Goal: Communication & Community: Answer question/provide support

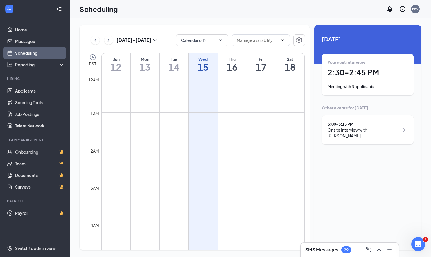
scroll to position [492, 0]
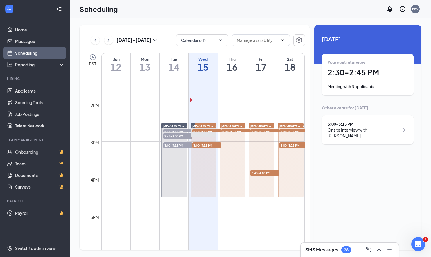
click at [335, 97] on div "Oct 12 - Oct 18 Calendars (1) PST Sun 12 Mon 13 Tue 14 Wed 15 Thu 16 Fri 17 Sat…" at bounding box center [251, 137] width 342 height 225
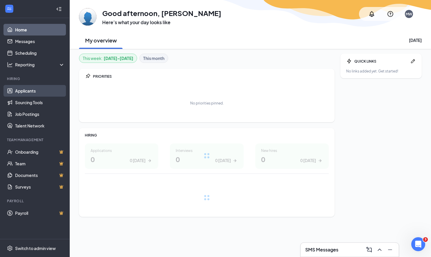
click at [29, 92] on link "Applicants" at bounding box center [40, 91] width 50 height 12
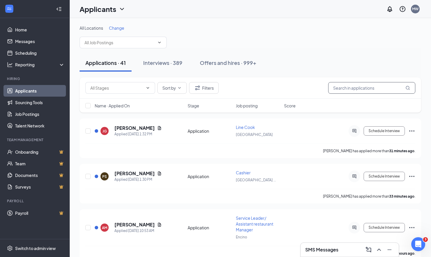
click at [392, 91] on input "text" at bounding box center [371, 88] width 87 height 12
paste input "Chelsea Perez"
type input "Chelsea Perez"
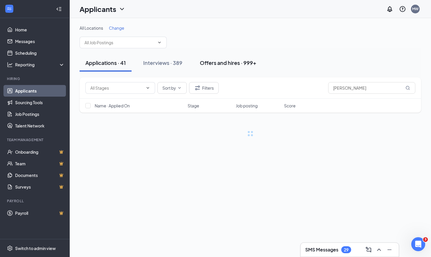
click at [225, 66] on button "Offers and hires · 999+" at bounding box center [228, 62] width 68 height 17
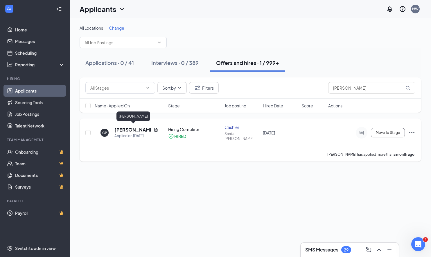
click at [133, 128] on h5 "Chelsea Perez" at bounding box center [132, 129] width 37 height 6
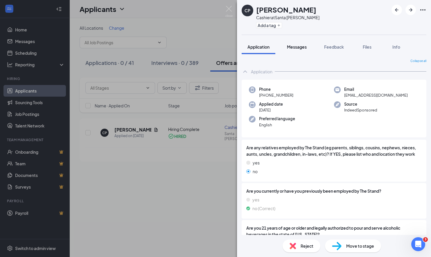
click at [293, 45] on span "Messages" at bounding box center [297, 46] width 20 height 5
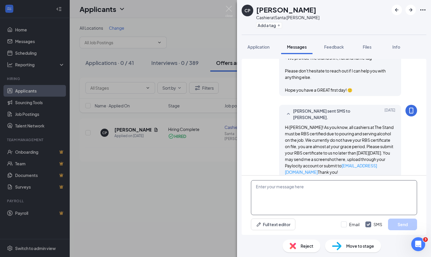
scroll to position [334, 0]
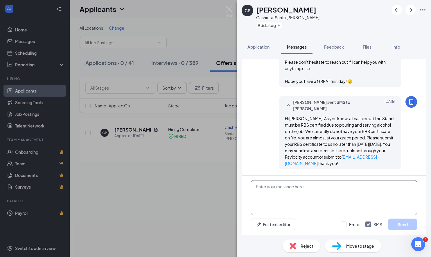
click at [319, 196] on textarea at bounding box center [334, 197] width 166 height 35
type textarea "Hi Chelsea- We need your RBS. It has been 30 days. Please submit by Friday."
click at [406, 223] on button "Send" at bounding box center [402, 224] width 29 height 12
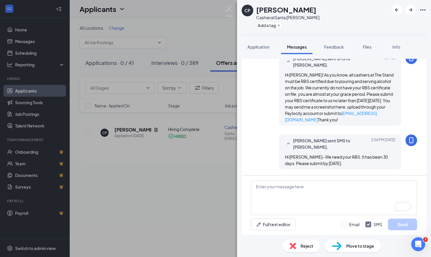
scroll to position [378, 0]
click at [222, 44] on div "CP Chelsea Perez Cashier at Santa Clara Add a tag Application Messages Feedback…" at bounding box center [215, 128] width 431 height 257
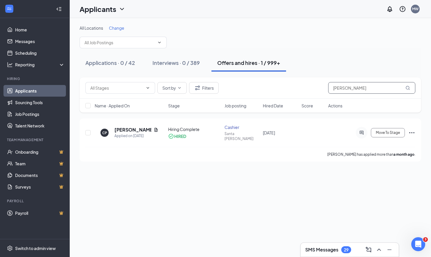
drag, startPoint x: 328, startPoint y: 85, endPoint x: 290, endPoint y: 74, distance: 40.0
click at [296, 78] on div "Sort by Filters Chelsea Perez" at bounding box center [251, 87] width 342 height 21
paste input "Manolo Estrada"
type input "Manolo Estrada"
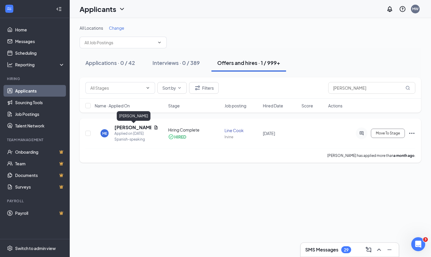
click at [142, 124] on h5 "Manolo estrada" at bounding box center [132, 127] width 37 height 6
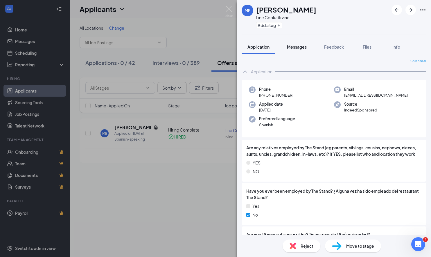
click at [296, 48] on span "Messages" at bounding box center [297, 46] width 20 height 5
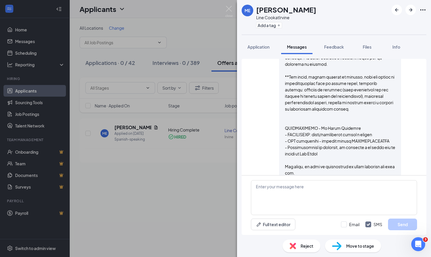
scroll to position [583, 0]
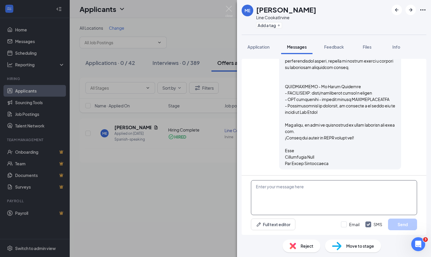
click at [287, 195] on textarea at bounding box center [334, 197] width 166 height 35
type textarea "Hola! Necesitamos tu manipulador de alimentos. Porfavor completalo esta semana"
click at [395, 221] on button "Send" at bounding box center [402, 224] width 29 height 12
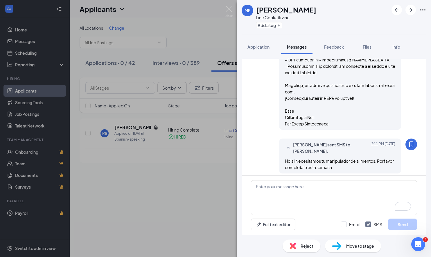
scroll to position [627, 0]
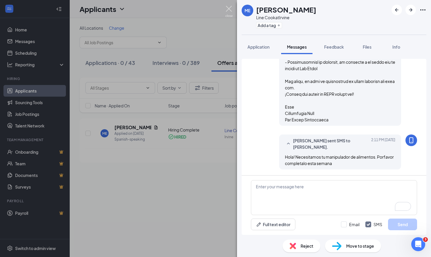
click at [226, 8] on img at bounding box center [228, 11] width 7 height 11
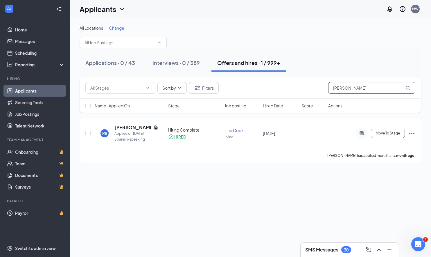
click at [371, 86] on input "Manolo Estrada" at bounding box center [371, 88] width 87 height 12
drag, startPoint x: 355, startPoint y: 87, endPoint x: 259, endPoint y: 79, distance: 96.0
click at [263, 79] on div "Sort by Filters Manolo Estrada" at bounding box center [251, 87] width 342 height 21
paste input "Daniel Marshall"
type input "Daniel Marshall"
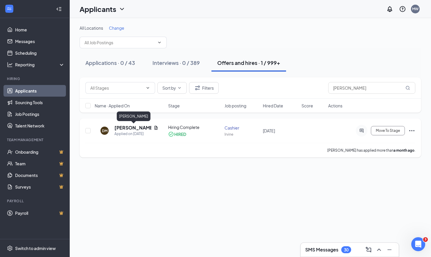
click at [126, 128] on h5 "Daniel Marshall" at bounding box center [132, 127] width 37 height 6
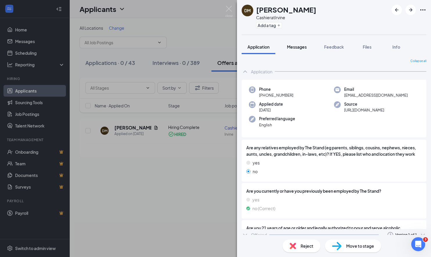
click at [299, 45] on span "Messages" at bounding box center [297, 46] width 20 height 5
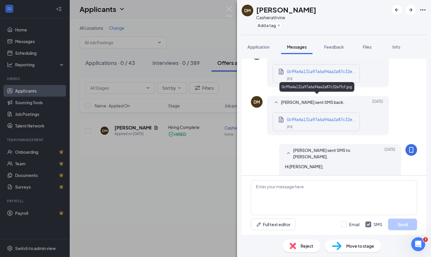
scroll to position [371, 0]
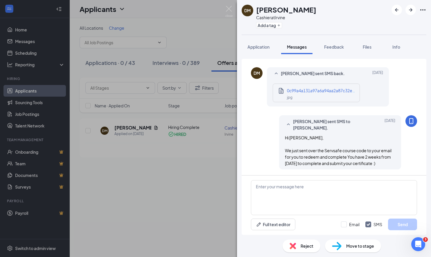
click at [310, 91] on span "0c99a4a131a97a6a94aa2a87c32e7fcf.jpg" at bounding box center [327, 90] width 81 height 5
click at [298, 182] on textarea at bounding box center [334, 197] width 166 height 35
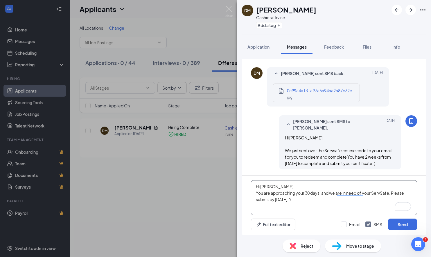
click at [325, 200] on textarea "Hi Daniel You are approaching your 30 days, and we are in need of your ServSafe…" at bounding box center [334, 197] width 166 height 35
type textarea "Hi Daniel You are approaching your 30 days, and we are in need of your ServSafe…"
drag, startPoint x: 402, startPoint y: 225, endPoint x: 371, endPoint y: 218, distance: 32.1
click at [403, 225] on button "Send" at bounding box center [402, 224] width 29 height 12
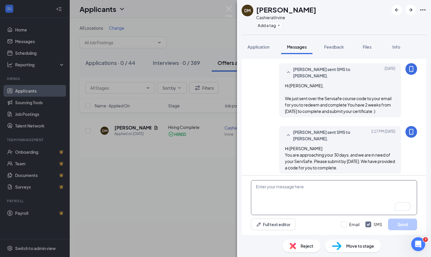
scroll to position [427, 0]
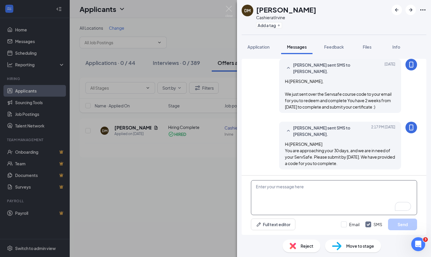
click at [315, 190] on textarea "To enrich screen reader interactions, please activate Accessibility in Grammarl…" at bounding box center [334, 197] width 166 height 35
type textarea "If we dont have this document w"
type textarea "If we dont have this document we will"
drag, startPoint x: 343, startPoint y: 185, endPoint x: 171, endPoint y: 185, distance: 172.6
click at [171, 185] on div "DM Daniel Marshall Cashier at Irvine Add a tag Application Messages Feedback Fi…" at bounding box center [215, 128] width 431 height 257
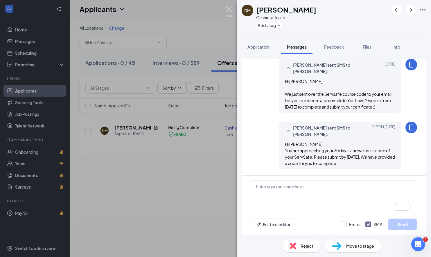
drag, startPoint x: 229, startPoint y: 10, endPoint x: 263, endPoint y: 64, distance: 63.6
click at [229, 10] on img at bounding box center [228, 11] width 7 height 11
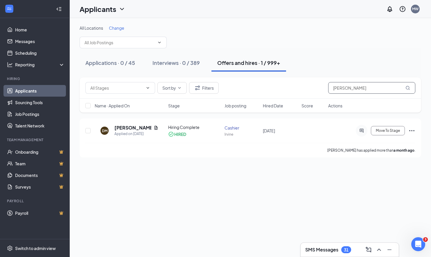
drag, startPoint x: 370, startPoint y: 87, endPoint x: 255, endPoint y: 70, distance: 115.8
click at [266, 74] on div "All Locations Change Applications · 0 / 45 Interviews · 0 / 389 Offers and hire…" at bounding box center [251, 91] width 342 height 132
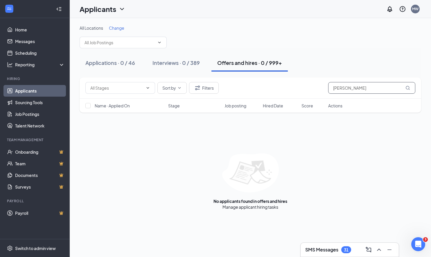
drag, startPoint x: 353, startPoint y: 88, endPoint x: 358, endPoint y: 89, distance: 4.7
click at [353, 88] on input "serapio" at bounding box center [371, 88] width 87 height 12
drag, startPoint x: 361, startPoint y: 89, endPoint x: 268, endPoint y: 83, distance: 93.2
click at [268, 83] on div "Sort by Filters serapio" at bounding box center [250, 88] width 330 height 12
paste input "Jose Alfredo Leal S"
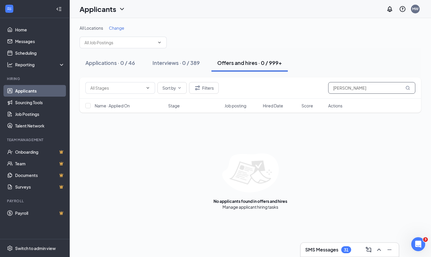
drag, startPoint x: 384, startPoint y: 87, endPoint x: 352, endPoint y: 85, distance: 31.8
click at [352, 85] on input "Jose Alfredo Leal Serapio" at bounding box center [371, 88] width 87 height 12
drag, startPoint x: 354, startPoint y: 86, endPoint x: 372, endPoint y: 86, distance: 18.6
click at [354, 86] on input "Jose Alfredo Leal Serapio" at bounding box center [371, 88] width 87 height 12
drag, startPoint x: 387, startPoint y: 90, endPoint x: 357, endPoint y: 86, distance: 31.1
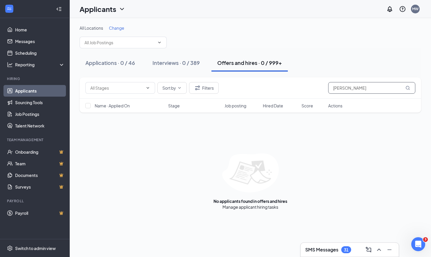
click at [358, 88] on input "Jose Alfredo Leal Serapio" at bounding box center [371, 88] width 87 height 12
drag, startPoint x: 367, startPoint y: 87, endPoint x: 342, endPoint y: 88, distance: 25.3
click at [342, 88] on input "Jose Alfredo" at bounding box center [371, 88] width 87 height 12
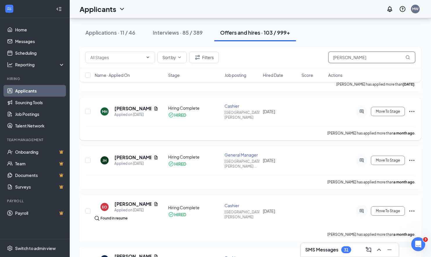
scroll to position [230, 0]
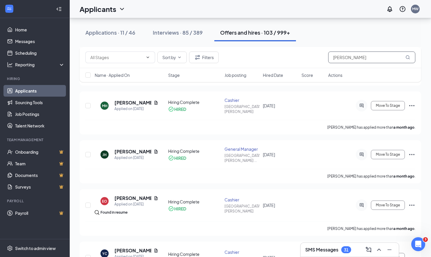
drag, startPoint x: 352, startPoint y: 56, endPoint x: 354, endPoint y: 57, distance: 3.0
click at [351, 56] on input "Jose" at bounding box center [371, 57] width 87 height 12
drag, startPoint x: 347, startPoint y: 58, endPoint x: 265, endPoint y: 55, distance: 82.3
click at [265, 55] on div "Sort by Filters Jose" at bounding box center [250, 57] width 330 height 12
paste input "rge Angeles"
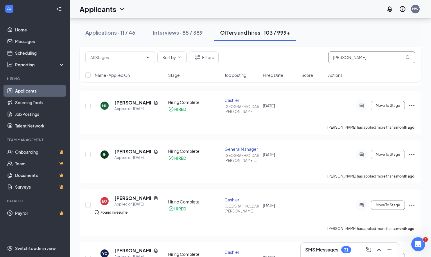
type input "Jorge Angeles"
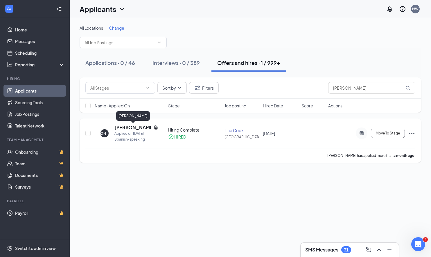
click at [137, 126] on h5 "Jorge Angeles" at bounding box center [132, 127] width 37 height 6
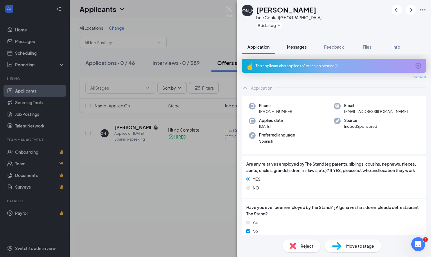
drag, startPoint x: 291, startPoint y: 46, endPoint x: 294, endPoint y: 53, distance: 7.7
click at [291, 46] on span "Messages" at bounding box center [297, 46] width 20 height 5
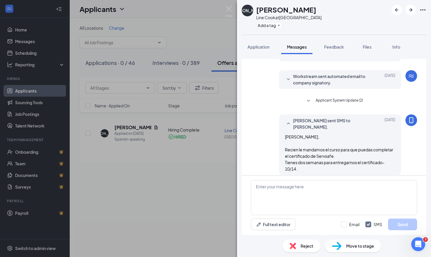
scroll to position [114, 0]
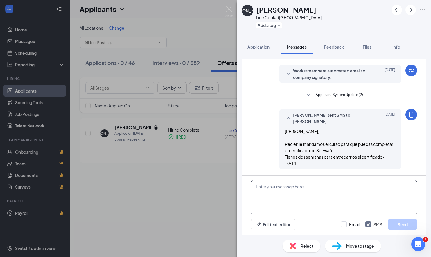
drag, startPoint x: 292, startPoint y: 193, endPoint x: 296, endPoint y: 192, distance: 3.4
click at [292, 193] on textarea at bounding box center [334, 197] width 166 height 35
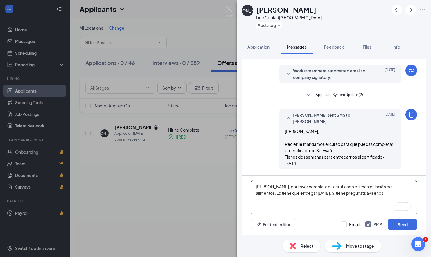
click at [375, 194] on textarea "Hola Jorge, por favor complete su certificado de manipulación de alimentos. Lo …" at bounding box center [334, 197] width 166 height 35
type textarea "Hola Jorge, por favor complete su certificado de manipulación de alimentos. Lo …"
click at [396, 220] on button "Send" at bounding box center [402, 224] width 29 height 12
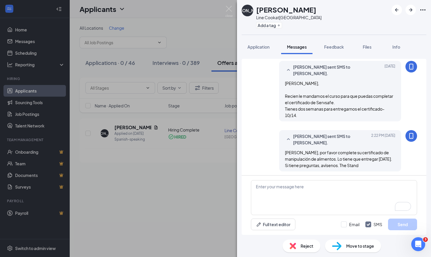
scroll to position [164, 0]
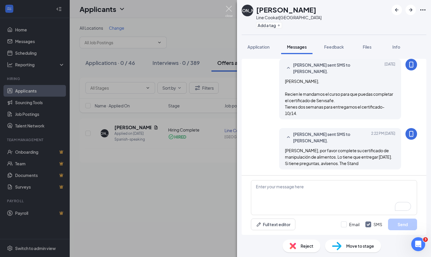
drag, startPoint x: 229, startPoint y: 8, endPoint x: 230, endPoint y: 5, distance: 3.5
click at [229, 8] on img at bounding box center [228, 11] width 7 height 11
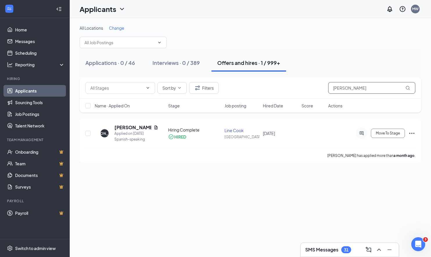
drag, startPoint x: 363, startPoint y: 87, endPoint x: 375, endPoint y: 88, distance: 11.9
click at [363, 87] on input "Jorge Angeles" at bounding box center [371, 88] width 87 height 12
drag, startPoint x: 284, startPoint y: 80, endPoint x: 260, endPoint y: 75, distance: 24.8
click at [262, 78] on div "Sort by Filters Jorge Angeles" at bounding box center [251, 87] width 342 height 21
paste input "Maria Alejandra Gomez"
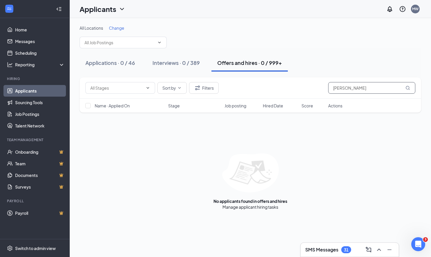
drag, startPoint x: 360, startPoint y: 88, endPoint x: 252, endPoint y: 78, distance: 107.6
click at [252, 78] on div "Sort by Filters Maria Alejandra Gomez" at bounding box center [251, 87] width 342 height 21
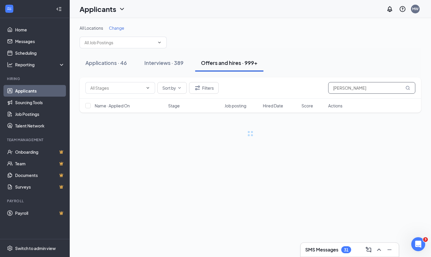
type input "[PERSON_NAME]"
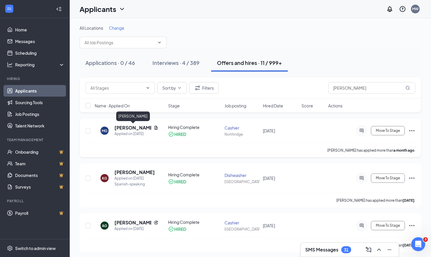
click at [135, 125] on h5 "[PERSON_NAME]" at bounding box center [132, 127] width 37 height 6
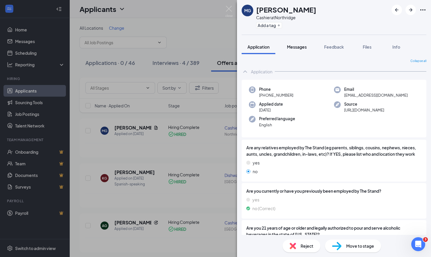
click at [298, 45] on span "Messages" at bounding box center [297, 46] width 20 height 5
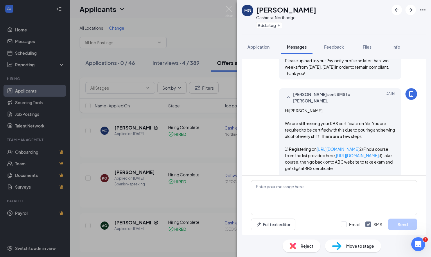
scroll to position [654, 0]
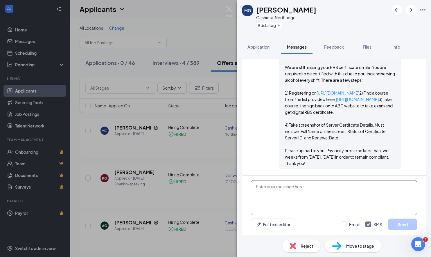
click at [311, 186] on textarea at bounding box center [334, 197] width 166 height 35
type textarea "Hi [PERSON_NAME], Please submit your RBS by [DATE]. - The Stand HR"
click at [399, 223] on button "Send" at bounding box center [402, 224] width 29 height 12
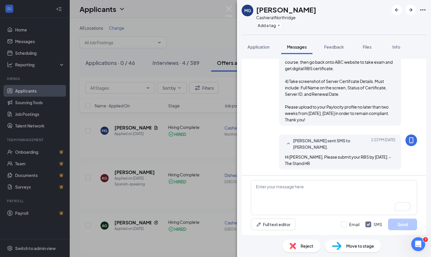
scroll to position [698, 0]
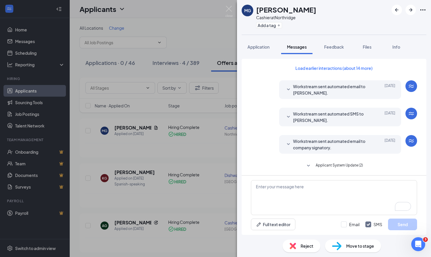
scroll to position [698, 0]
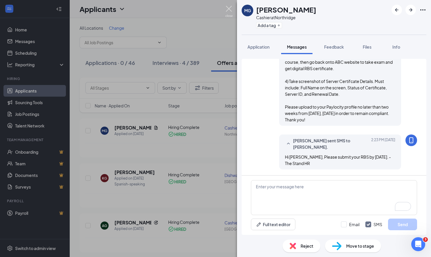
drag, startPoint x: 230, startPoint y: 10, endPoint x: 261, endPoint y: 29, distance: 36.1
click at [230, 10] on img at bounding box center [228, 11] width 7 height 11
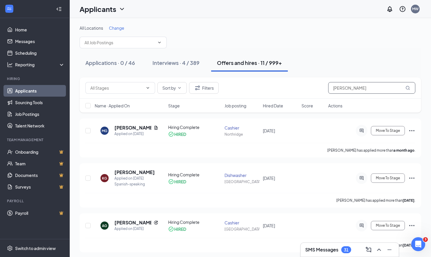
drag, startPoint x: 347, startPoint y: 87, endPoint x: 317, endPoint y: 83, distance: 30.0
click at [329, 87] on input "[PERSON_NAME]" at bounding box center [371, 88] width 87 height 12
paste input "[PERSON_NAME]"
type input "[PERSON_NAME]"
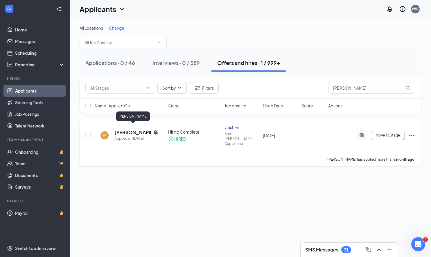
click at [123, 129] on h5 "[PERSON_NAME]" at bounding box center [132, 132] width 37 height 6
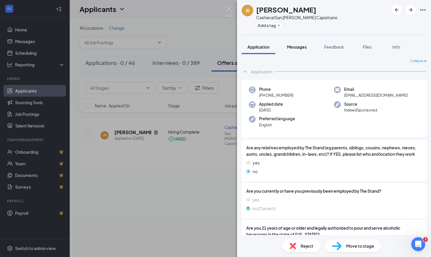
click at [303, 45] on span "Messages" at bounding box center [297, 46] width 20 height 5
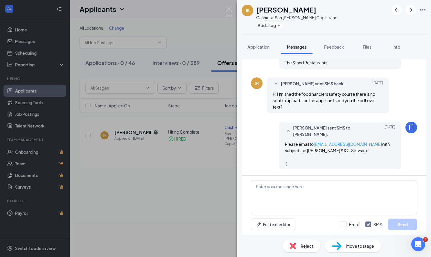
scroll to position [813, 0]
drag, startPoint x: 300, startPoint y: 190, endPoint x: 306, endPoint y: 187, distance: 6.4
click at [300, 190] on textarea "To enrich screen reader interactions, please activate Accessibility in Grammarl…" at bounding box center [334, 197] width 166 height 35
type textarea "h"
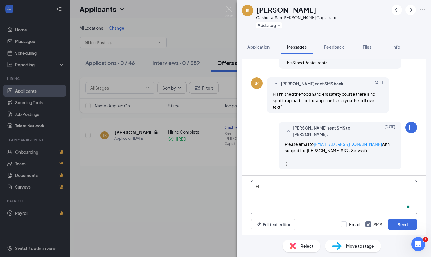
type textarea "h"
copy span "food handlers safety"
drag, startPoint x: 307, startPoint y: 95, endPoint x: 342, endPoint y: 95, distance: 35.4
click at [342, 94] on span "Hi I finished the food handlers safety course there is no spot to upload it on …" at bounding box center [324, 100] width 103 height 18
click at [330, 188] on textarea "Hi [PERSON_NAME], we are in need of your" at bounding box center [334, 197] width 166 height 35
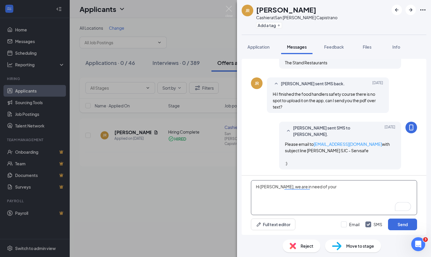
paste textarea "food handlers safety"
drag, startPoint x: 366, startPoint y: 187, endPoint x: 348, endPoint y: 187, distance: 17.1
click at [348, 187] on textarea "Hi [PERSON_NAME], we are in need of your food handlers safety" at bounding box center [334, 197] width 166 height 35
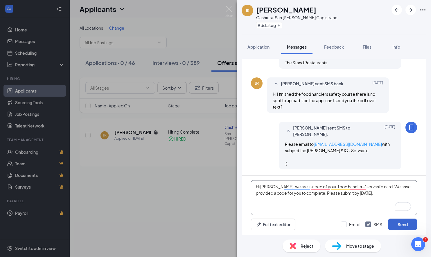
type textarea "Hi [PERSON_NAME], we are in need of your food handlers ' servsafe card. We have…"
click at [400, 221] on button "Send" at bounding box center [402, 224] width 29 height 12
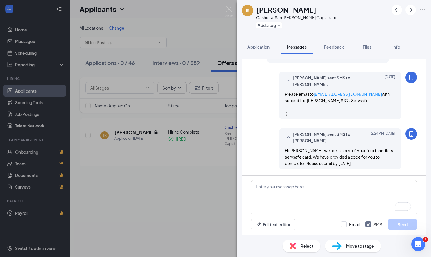
scroll to position [863, 0]
click at [227, 8] on img at bounding box center [228, 11] width 7 height 11
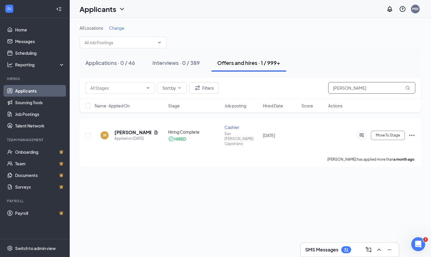
click at [364, 86] on input "[PERSON_NAME]" at bounding box center [371, 88] width 87 height 12
drag, startPoint x: 261, startPoint y: 83, endPoint x: 254, endPoint y: 83, distance: 6.4
click at [255, 83] on div "Sort by Filters [PERSON_NAME]" at bounding box center [250, 88] width 330 height 12
paste input "[PERSON_NAME]"
type input "[PERSON_NAME]"
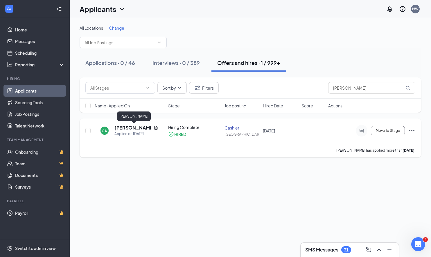
click at [132, 128] on h5 "[PERSON_NAME]" at bounding box center [132, 127] width 37 height 6
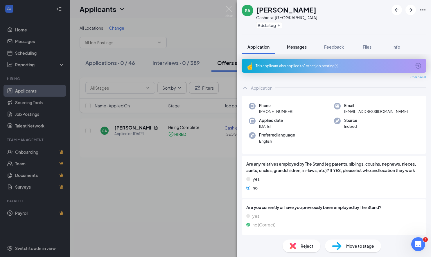
click at [297, 47] on span "Messages" at bounding box center [297, 46] width 20 height 5
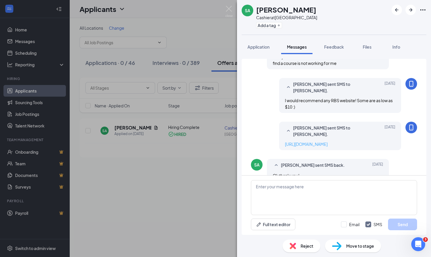
scroll to position [729, 0]
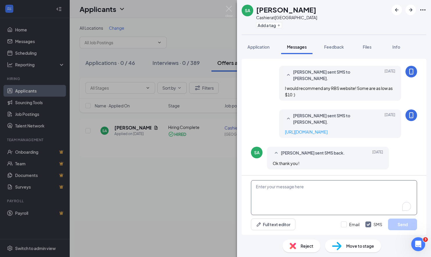
click at [311, 193] on textarea "To enrich screen reader interactions, please activate Accessibility in Grammarl…" at bounding box center [334, 197] width 166 height 35
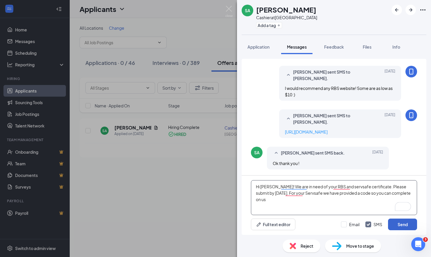
type textarea "Hi [PERSON_NAME]! We are in need of your RBS and servsafe certificate. Please s…"
click at [391, 222] on button "Send" at bounding box center [402, 224] width 29 height 12
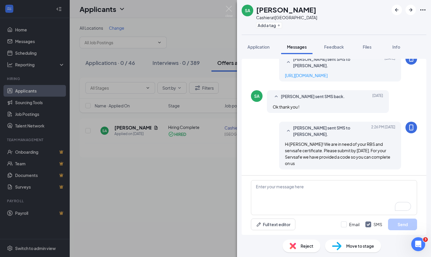
scroll to position [779, 0]
click at [228, 9] on img at bounding box center [228, 11] width 7 height 11
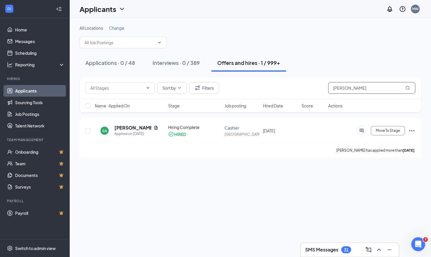
click at [376, 86] on input "[PERSON_NAME]" at bounding box center [371, 88] width 87 height 12
drag, startPoint x: 379, startPoint y: 87, endPoint x: 253, endPoint y: 81, distance: 126.2
click at [256, 82] on div "Sort by Filters [PERSON_NAME]" at bounding box center [250, 88] width 330 height 12
paste input "[PERSON_NAME]"
type input "[PERSON_NAME]"
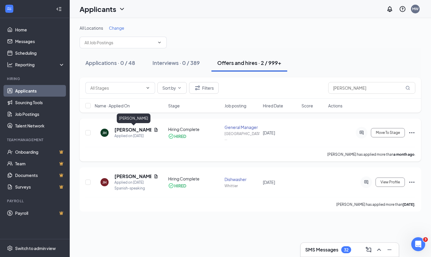
click at [130, 130] on h5 "[PERSON_NAME]" at bounding box center [132, 129] width 37 height 6
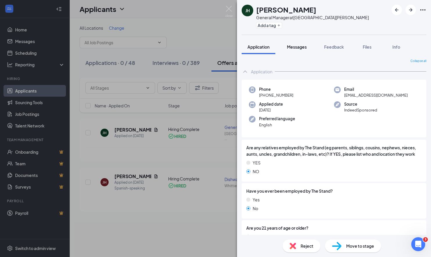
click at [298, 48] on span "Messages" at bounding box center [297, 46] width 20 height 5
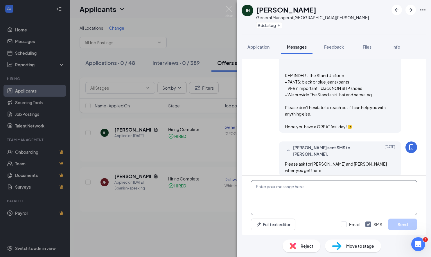
click at [307, 205] on textarea at bounding box center [334, 197] width 166 height 35
click at [311, 192] on textarea "To enrich screen reader interactions, please activate Accessibility in Grammarl…" at bounding box center [334, 197] width 166 height 35
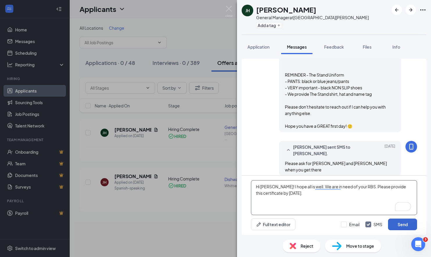
type textarea "Hi [PERSON_NAME]! I hope all is well. We are in need of your RBS. Please provid…"
drag, startPoint x: 401, startPoint y: 221, endPoint x: 397, endPoint y: 220, distance: 3.9
click at [401, 221] on button "Send" at bounding box center [402, 224] width 29 height 12
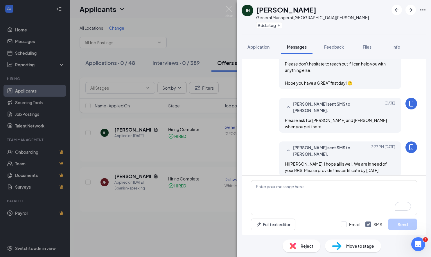
scroll to position [517, 0]
drag, startPoint x: 230, startPoint y: 8, endPoint x: 237, endPoint y: 11, distance: 7.3
click at [230, 8] on img at bounding box center [228, 11] width 7 height 11
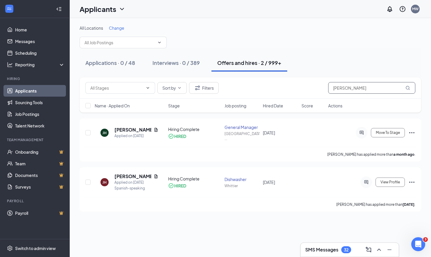
drag, startPoint x: 369, startPoint y: 87, endPoint x: 323, endPoint y: 85, distance: 46.8
click at [323, 85] on div "Sort by Filters [PERSON_NAME]" at bounding box center [250, 88] width 330 height 12
paste input "[PERSON_NAME]"
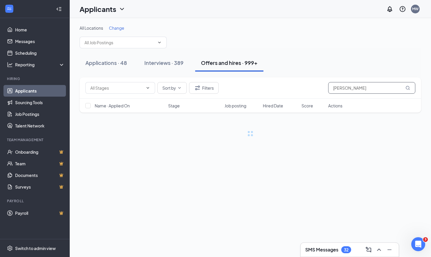
type input "[PERSON_NAME]"
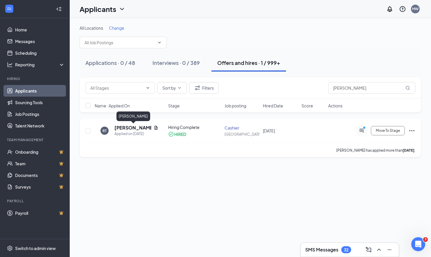
click at [132, 126] on h5 "[PERSON_NAME]" at bounding box center [132, 127] width 37 height 6
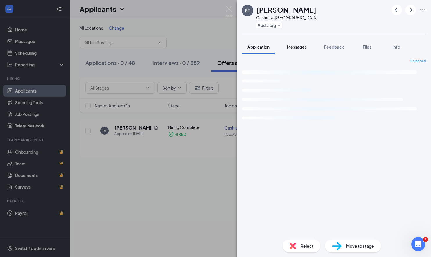
click at [298, 48] on span "Messages" at bounding box center [297, 46] width 20 height 5
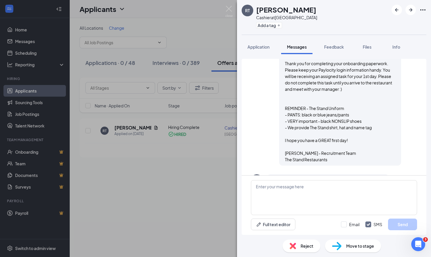
scroll to position [526, 0]
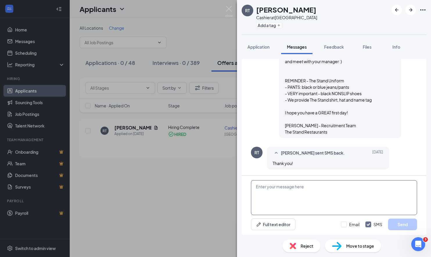
drag, startPoint x: 305, startPoint y: 192, endPoint x: 306, endPoint y: 189, distance: 3.7
click at [305, 192] on textarea at bounding box center [334, 197] width 166 height 35
type textarea "Hi [PERSON_NAME]! We need your RBS. Please provide this by [DATE][DATE]"
click at [404, 222] on button "Send" at bounding box center [402, 224] width 29 height 12
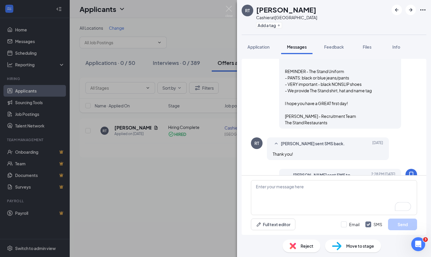
scroll to position [570, 0]
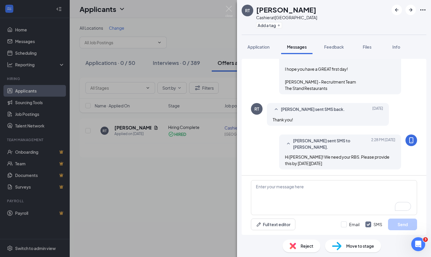
click at [319, 163] on div "Hi [PERSON_NAME]! We need your RBS. Please provide this by [DATE][DATE]" at bounding box center [340, 159] width 110 height 13
click at [272, 159] on div "[PERSON_NAME] sent SMS to [PERSON_NAME]. [DATE] 2:28 PM Hi [PERSON_NAME]! We ne…" at bounding box center [334, 153] width 166 height 38
copy span "Hi [PERSON_NAME]! We need your RBS. Please provide this by [DATE][DATE]"
click at [228, 9] on img at bounding box center [228, 11] width 7 height 11
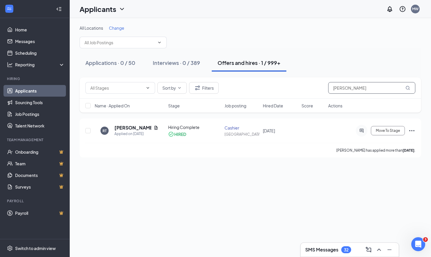
drag, startPoint x: 368, startPoint y: 90, endPoint x: 291, endPoint y: 88, distance: 77.9
click at [291, 88] on div "Sort by Filters [PERSON_NAME]" at bounding box center [250, 88] width 330 height 12
paste input "[PERSON_NAME]"
type input "[PERSON_NAME]"
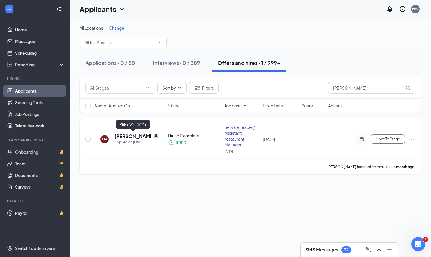
click at [132, 135] on h5 "[PERSON_NAME]" at bounding box center [132, 136] width 37 height 6
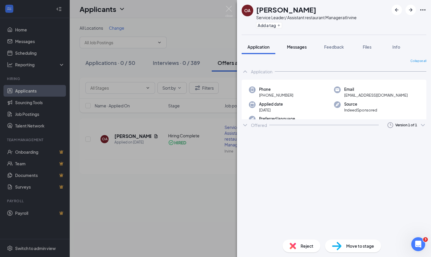
click at [301, 46] on span "Messages" at bounding box center [297, 46] width 20 height 5
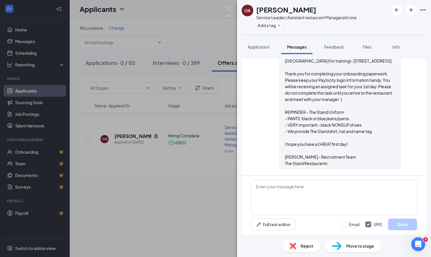
scroll to position [558, 0]
click at [299, 193] on textarea at bounding box center [334, 197] width 166 height 35
paste textarea "Hi [PERSON_NAME]! We need your RBS. Please provide this by [DATE][DATE]"
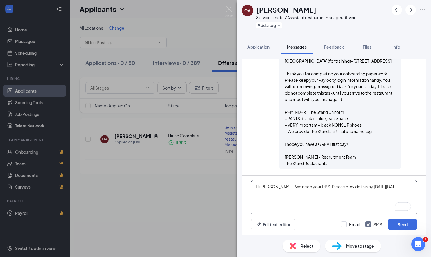
drag, startPoint x: 275, startPoint y: 185, endPoint x: 264, endPoint y: 182, distance: 11.6
click at [259, 186] on textarea "Hi [PERSON_NAME]! We need your RBS. Please provide this by [DATE][DATE]" at bounding box center [334, 197] width 166 height 35
click at [260, 186] on textarea "HiOscar We need your RBS. Please provide this by [DATE][DATE]" at bounding box center [334, 197] width 166 height 35
type textarea "Hi [PERSON_NAME] We need your RBS. Please provide this by [DATE][DATE]"
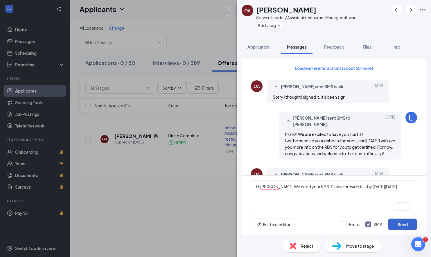
scroll to position [558, 0]
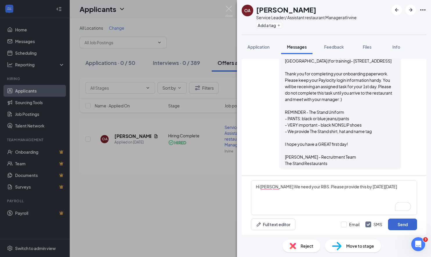
type textarea "Hi [PERSON_NAME] We need your RBS. Please provide this by [DATE][DATE]"
click at [400, 226] on button "Send" at bounding box center [402, 224] width 29 height 12
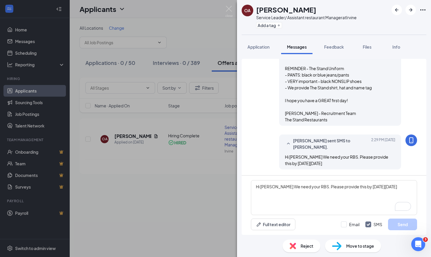
scroll to position [602, 0]
drag, startPoint x: 226, startPoint y: 12, endPoint x: 242, endPoint y: 14, distance: 16.1
click at [226, 12] on img at bounding box center [228, 11] width 7 height 11
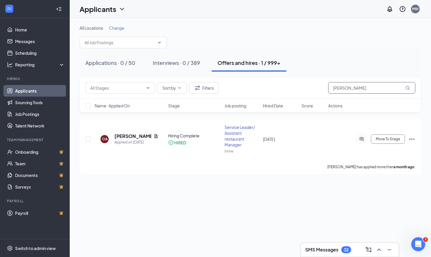
drag, startPoint x: 323, startPoint y: 84, endPoint x: 273, endPoint y: 80, distance: 49.2
click at [282, 81] on div "Sort by Filters Oscar Avalos" at bounding box center [251, 87] width 342 height 21
paste input "Tatum Moody"
type input "Tatum Moody"
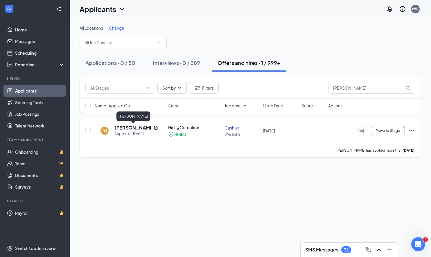
click at [136, 128] on h5 "Tatum Moody" at bounding box center [132, 127] width 37 height 6
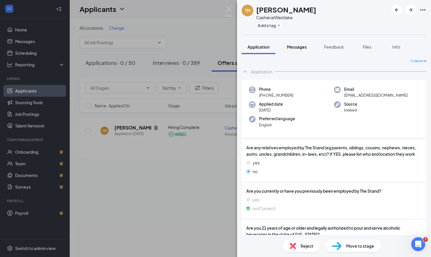
click at [305, 47] on span "Messages" at bounding box center [297, 46] width 20 height 5
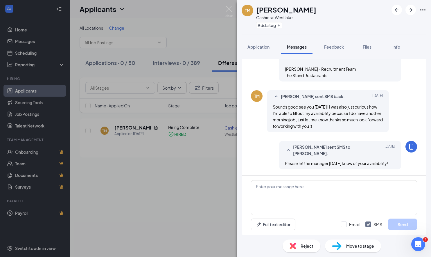
scroll to position [443, 0]
click at [280, 187] on textarea "To enrich screen reader interactions, please activate Accessibility in Grammarl…" at bounding box center [334, 197] width 166 height 35
paste textarea "Hi [PERSON_NAME]! We need your RBS. Please provide this by [DATE][DATE]"
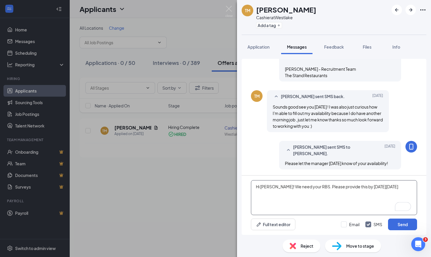
drag, startPoint x: 275, startPoint y: 186, endPoint x: 260, endPoint y: 186, distance: 14.5
click at [260, 186] on textarea "Hi [PERSON_NAME]! We need your RBS. Please provide this by [DATE][DATE]" at bounding box center [334, 197] width 166 height 35
type textarea "Hi Tatum. We need your RBS. Please provide this by next Friday, 10/24"
click at [397, 225] on button "Send" at bounding box center [402, 224] width 29 height 12
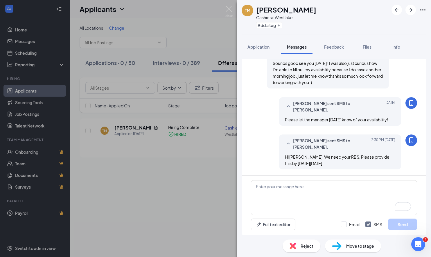
scroll to position [486, 0]
